Goal: Task Accomplishment & Management: Use online tool/utility

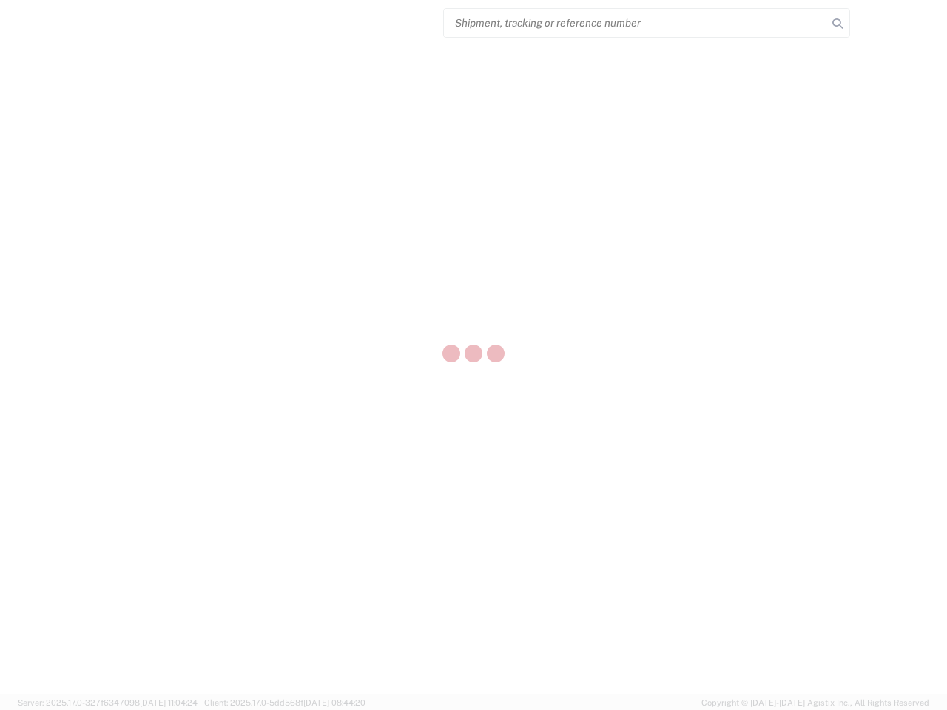
select select "US"
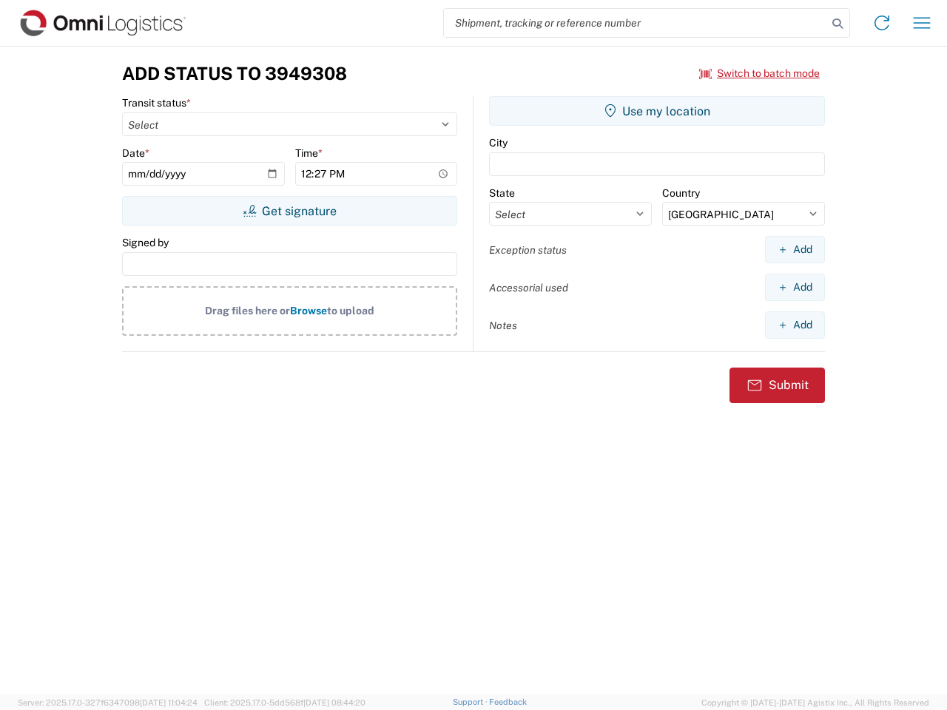
click at [636, 23] on input "search" at bounding box center [635, 23] width 383 height 28
click at [838, 24] on icon at bounding box center [837, 23] width 21 height 21
click at [882, 23] on icon at bounding box center [882, 23] width 24 height 24
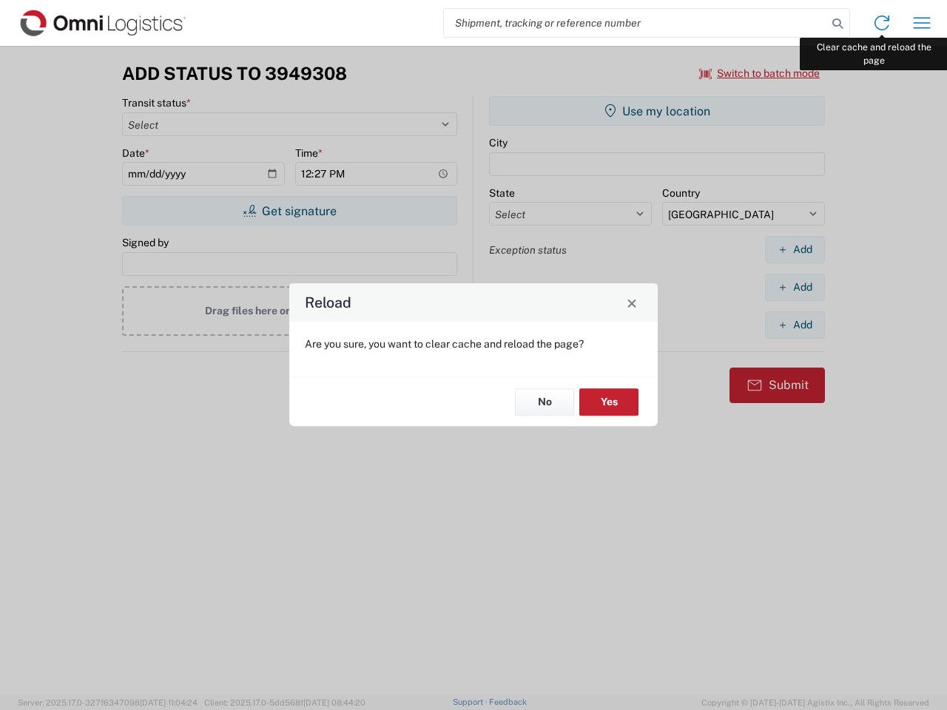
click at [922, 23] on div "Reload Are you sure, you want to clear cache and reload the page? No Yes" at bounding box center [473, 355] width 947 height 710
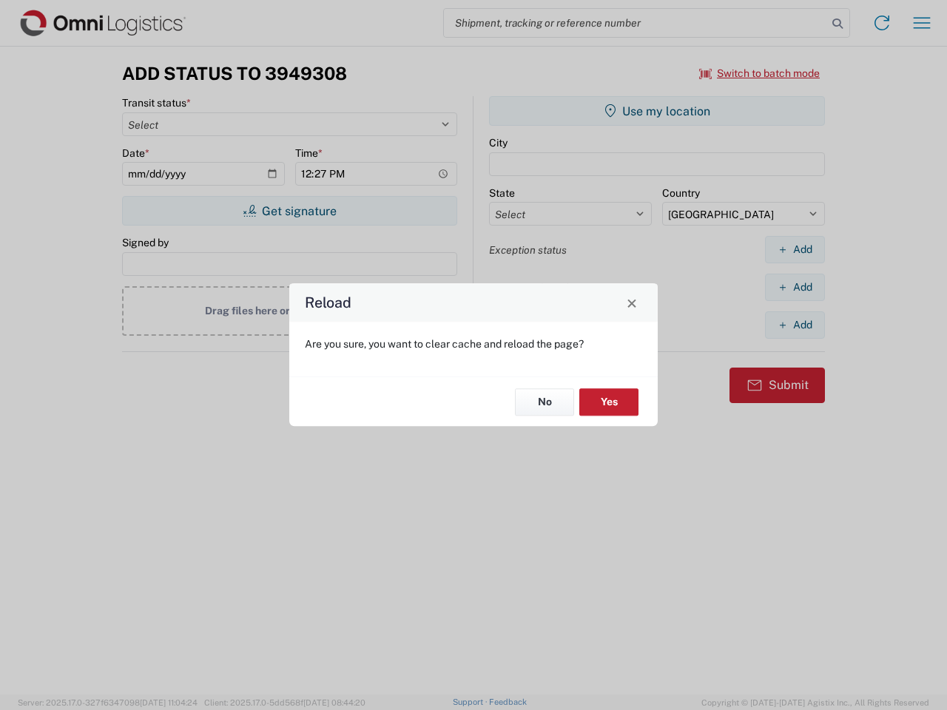
click at [760, 73] on div "Reload Are you sure, you want to clear cache and reload the page? No Yes" at bounding box center [473, 355] width 947 height 710
click at [289, 211] on div "Reload Are you sure, you want to clear cache and reload the page? No Yes" at bounding box center [473, 355] width 947 height 710
click at [657, 111] on div "Reload Are you sure, you want to clear cache and reload the page? No Yes" at bounding box center [473, 355] width 947 height 710
click at [795, 249] on div "Reload Are you sure, you want to clear cache and reload the page? No Yes" at bounding box center [473, 355] width 947 height 710
click at [795, 287] on div "Reload Are you sure, you want to clear cache and reload the page? No Yes" at bounding box center [473, 355] width 947 height 710
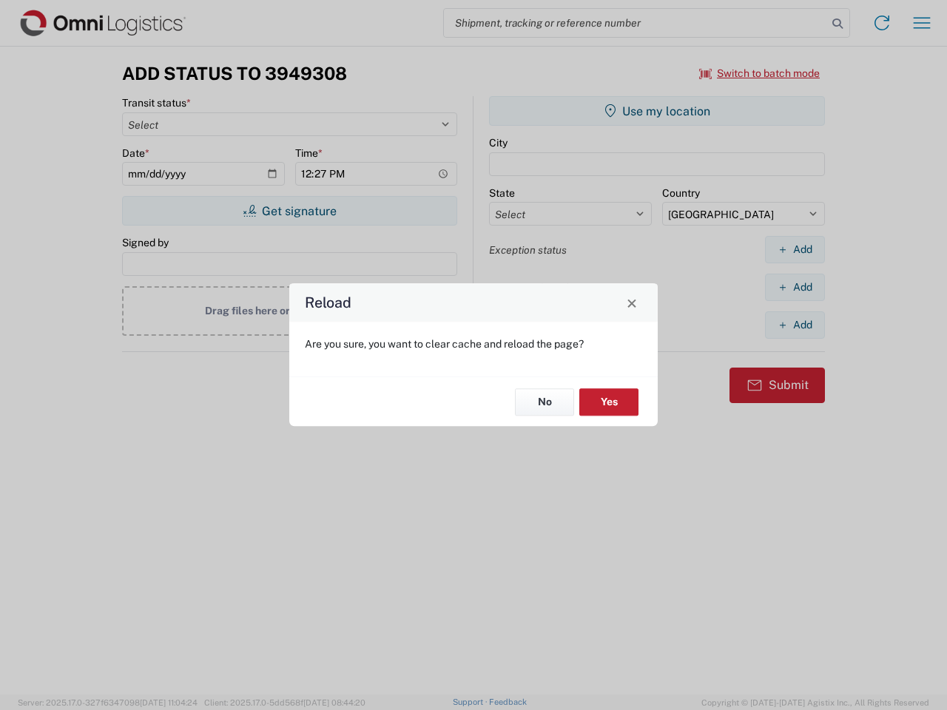
click at [795, 325] on div "Reload Are you sure, you want to clear cache and reload the page? No Yes" at bounding box center [473, 355] width 947 height 710
